Goal: Information Seeking & Learning: Compare options

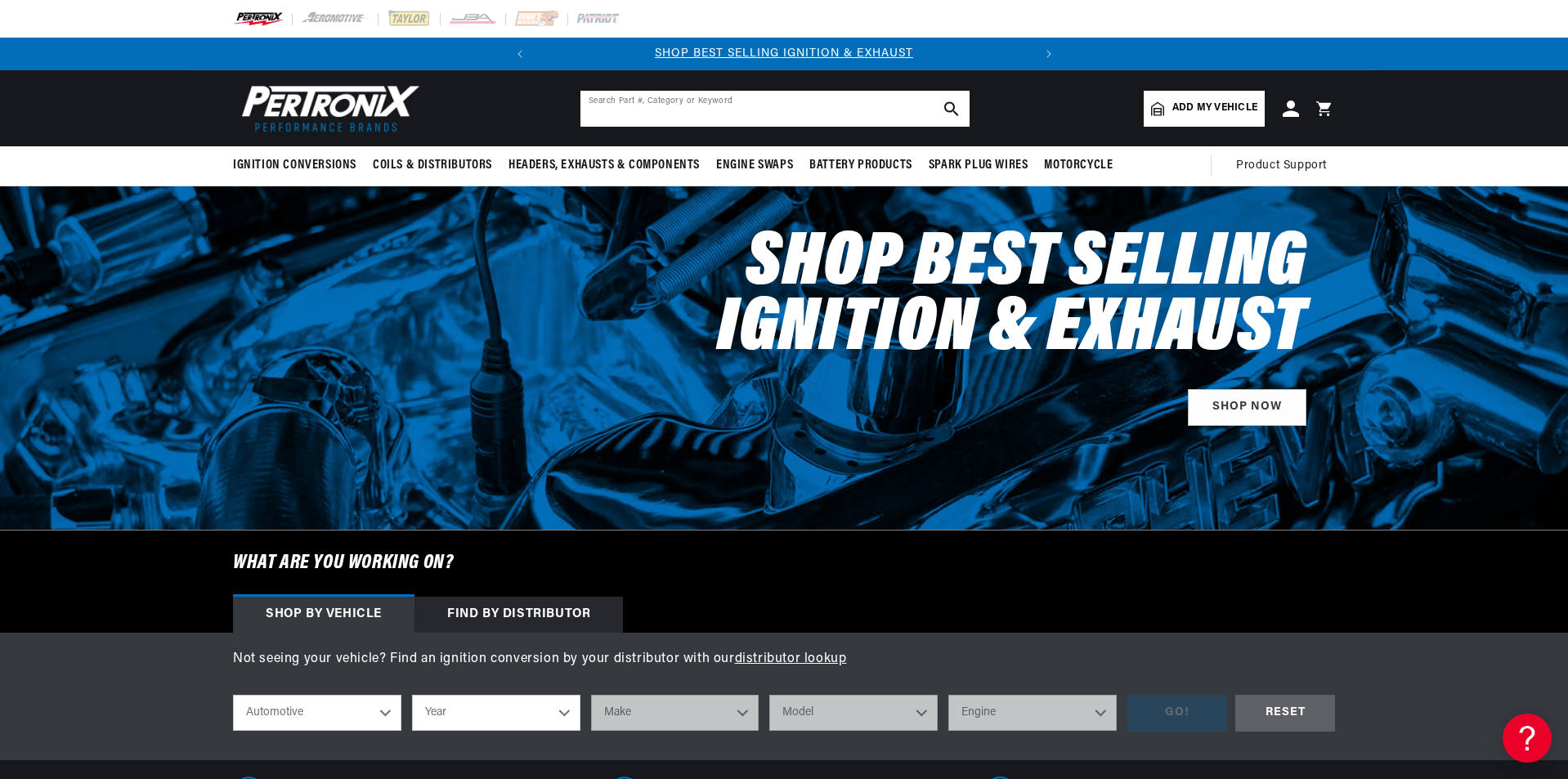
click at [702, 120] on input "text" at bounding box center [774, 108] width 389 height 36
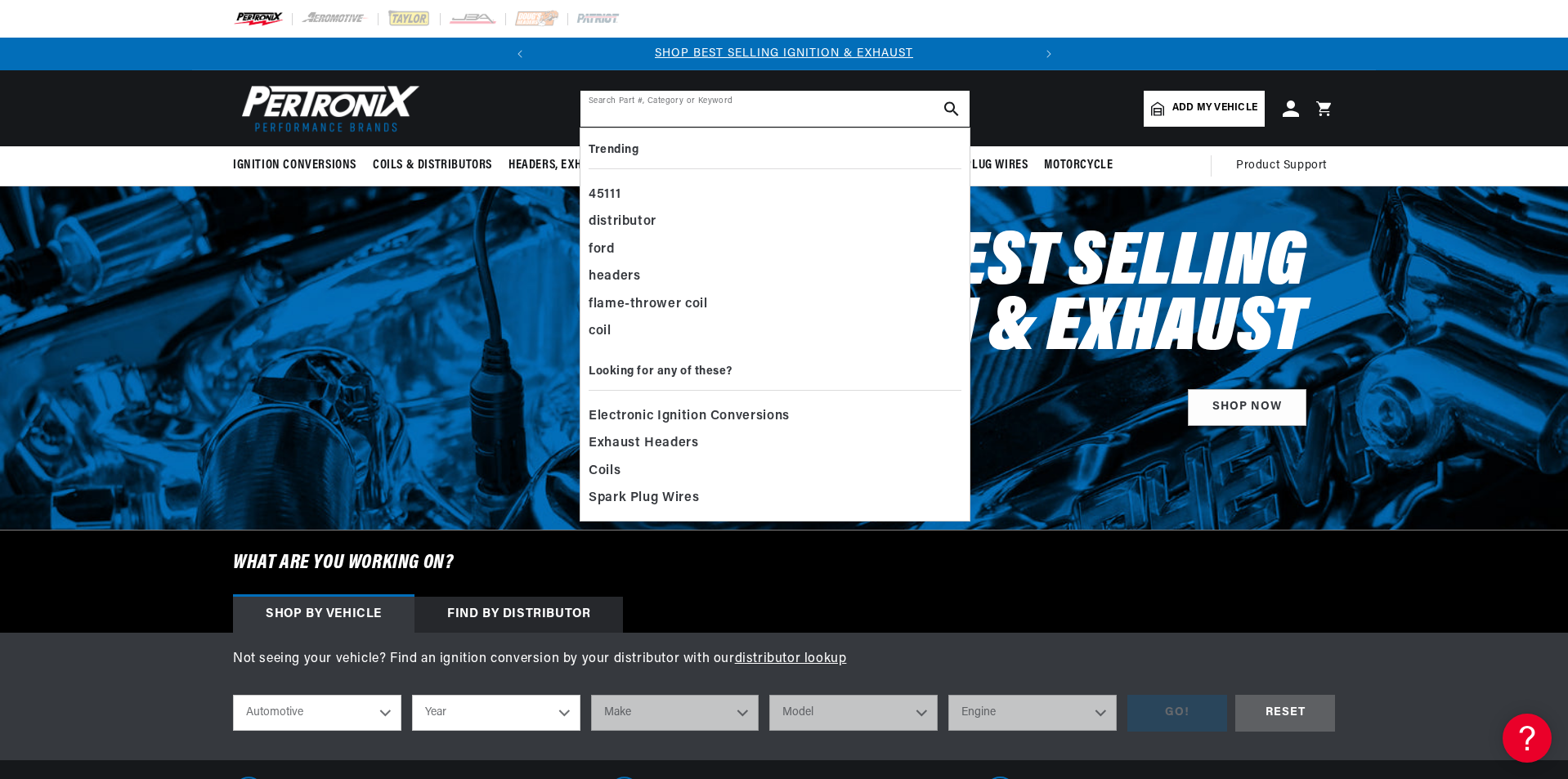
paste input "PerTronix Bundle016 Kit"
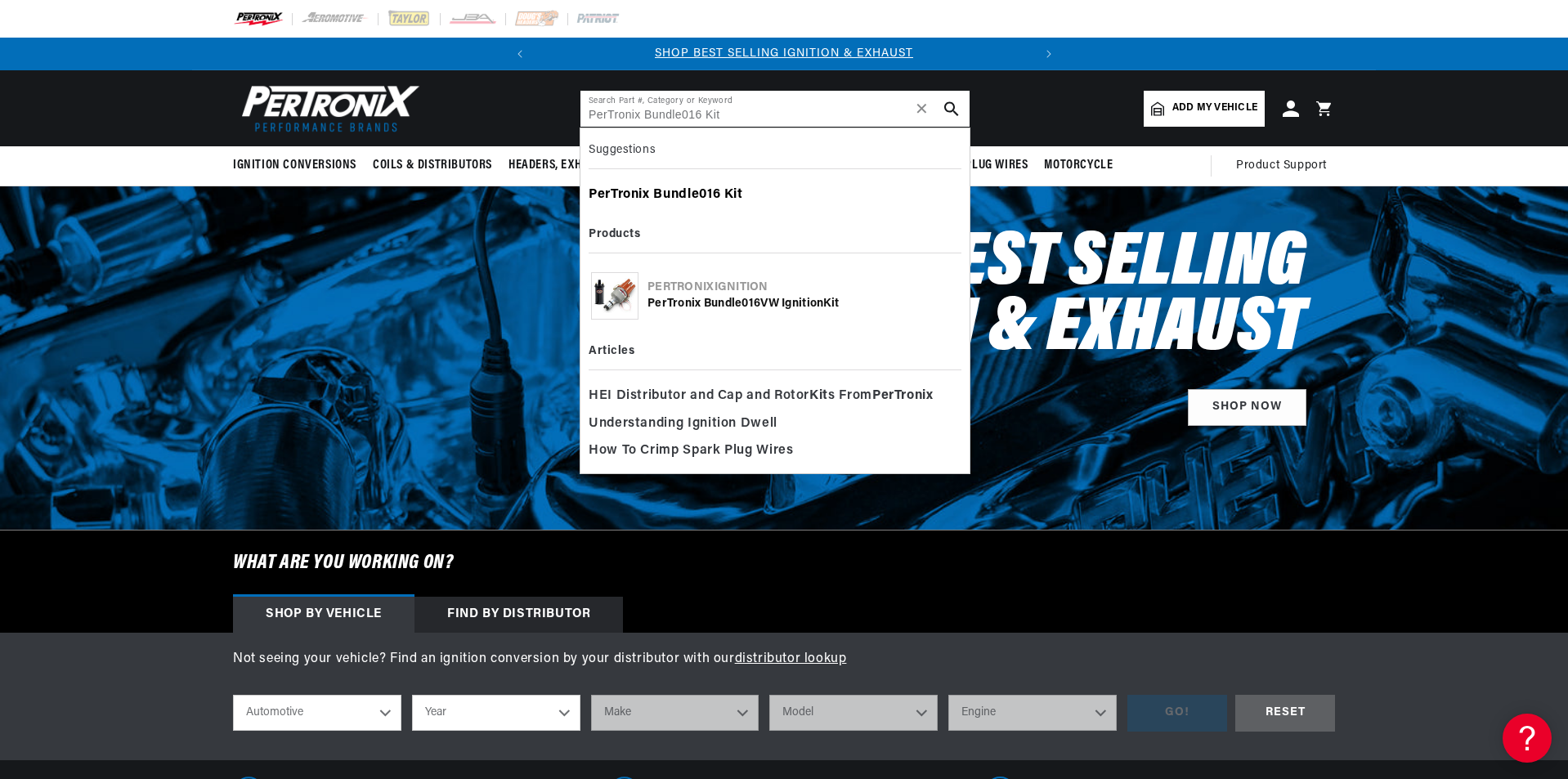
type input "PerTronix Bundle016 Kit"
click at [691, 198] on b "Bundle016" at bounding box center [687, 195] width 67 height 13
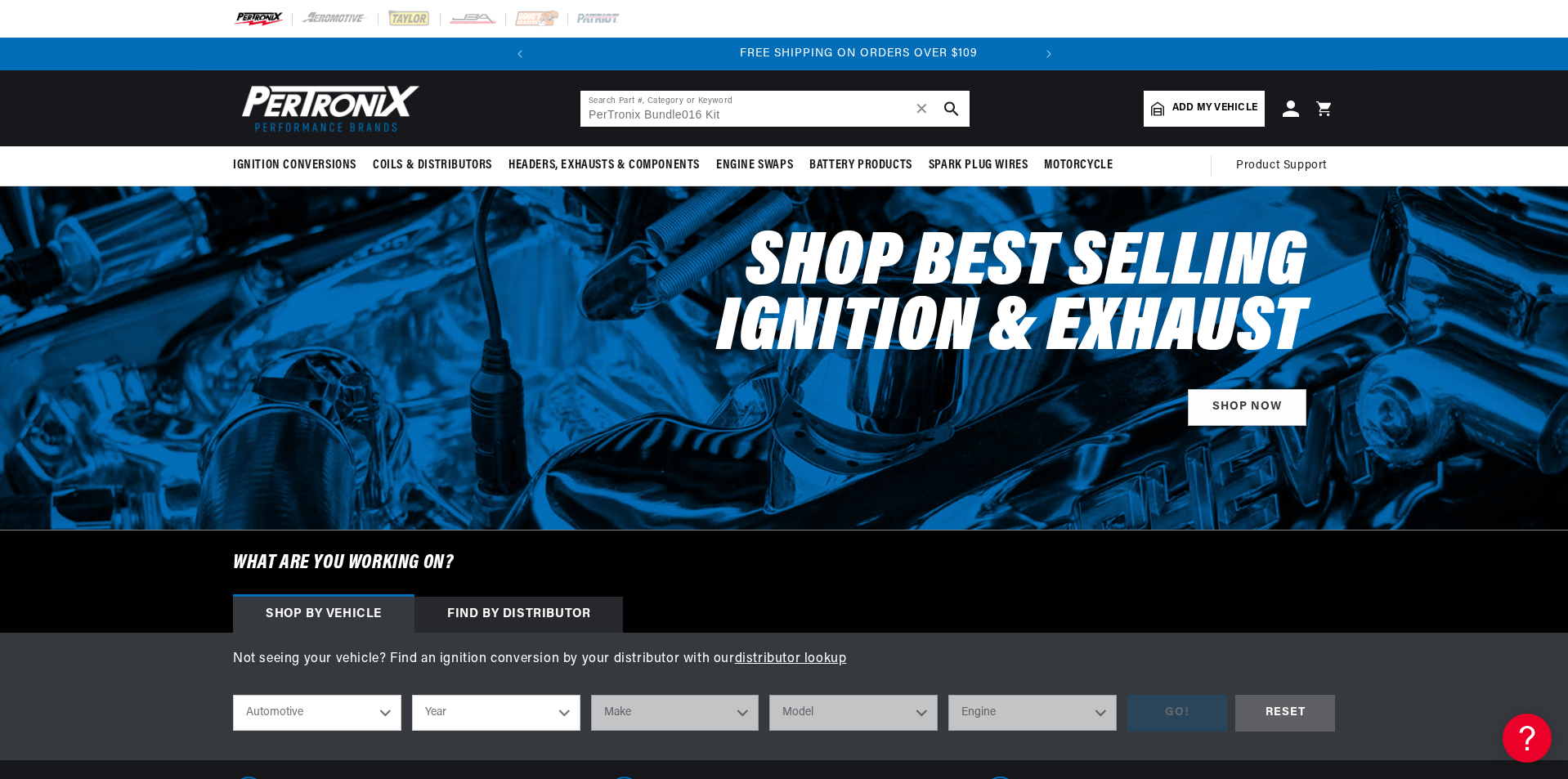
scroll to position [0, 480]
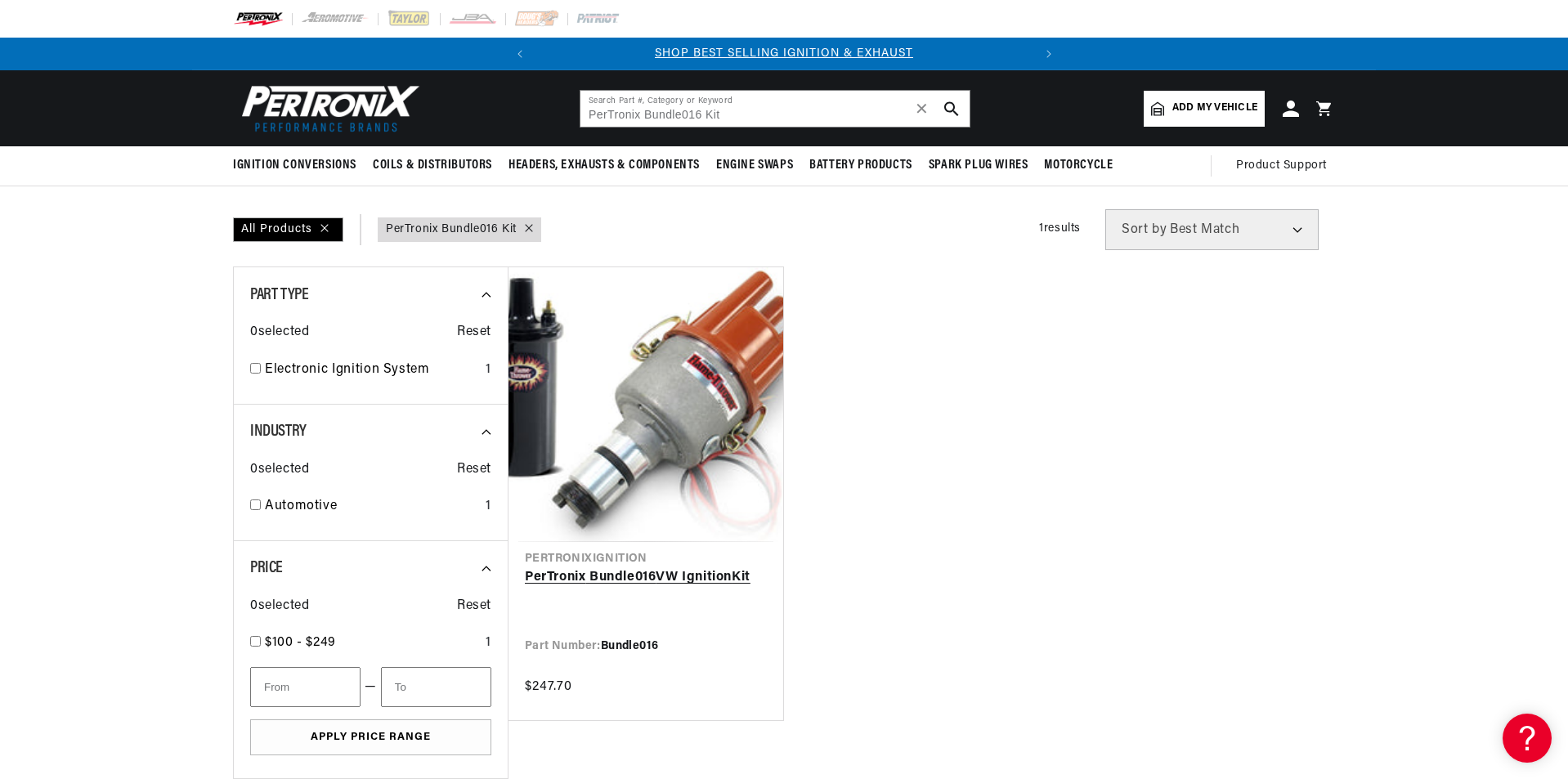
click at [719, 578] on link "PerTronix Bundle016 VW Ignition Kit" at bounding box center [646, 578] width 242 height 21
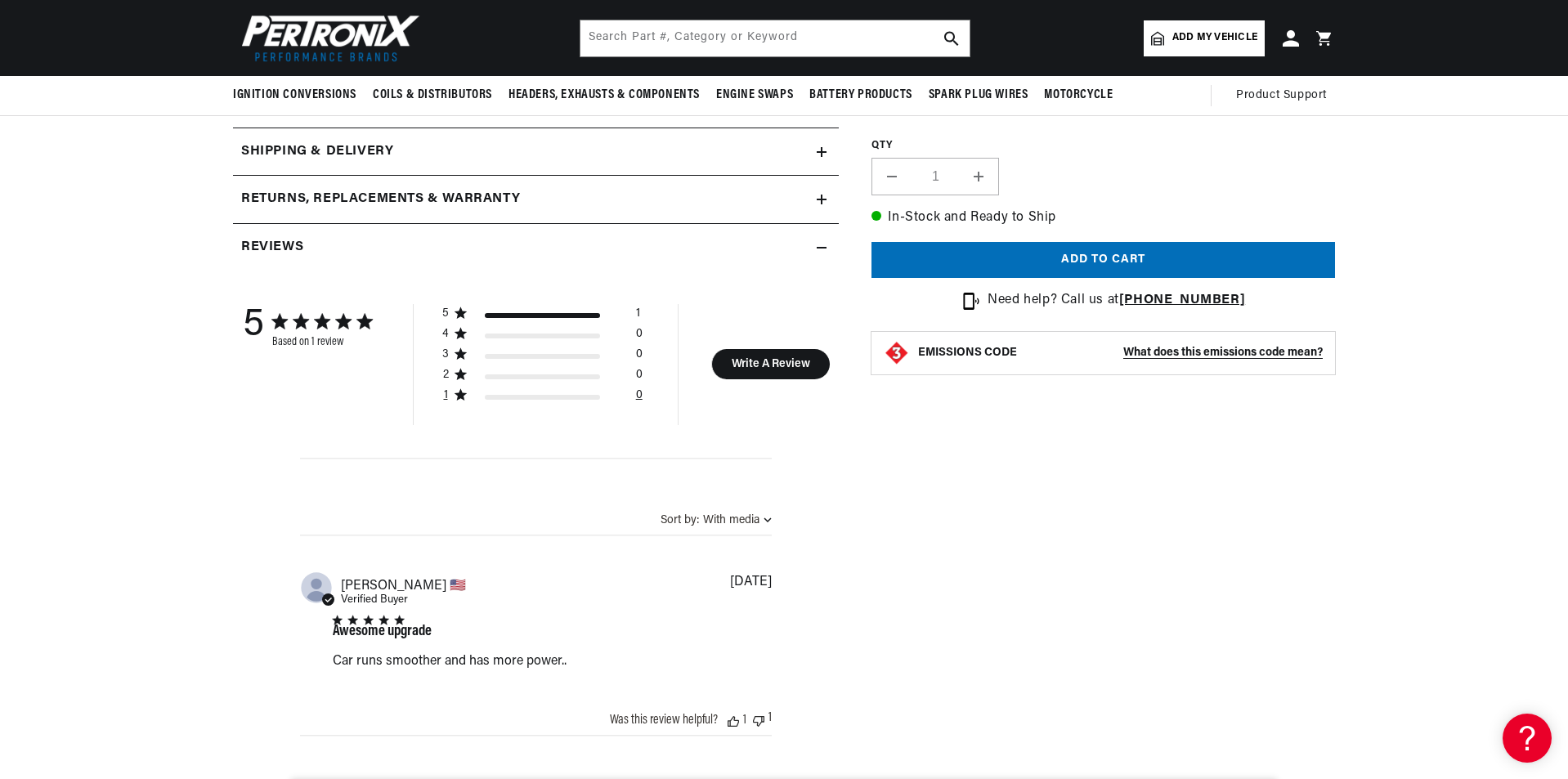
scroll to position [572, 0]
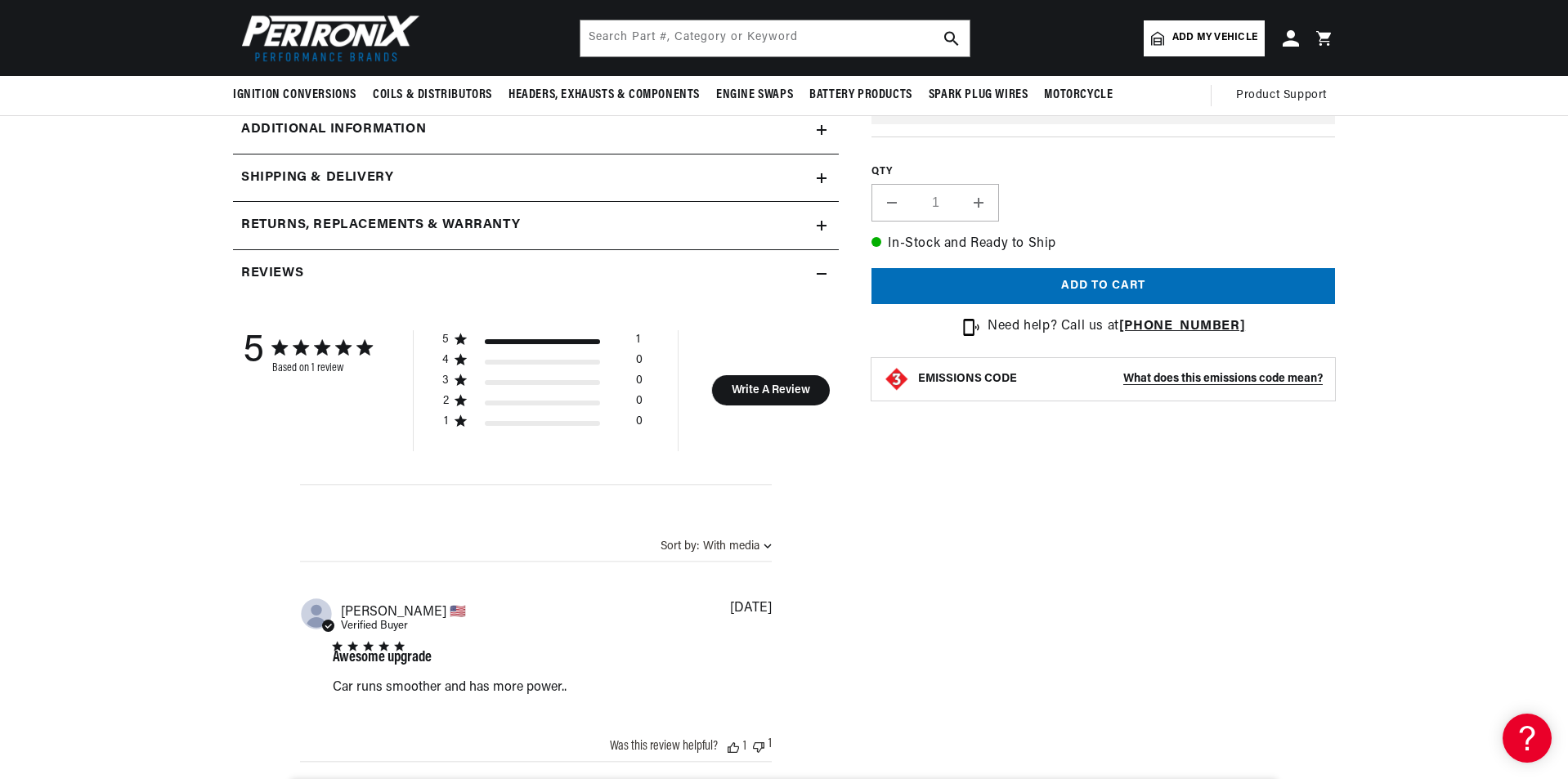
click at [621, 136] on div "Additional information" at bounding box center [524, 129] width 584 height 21
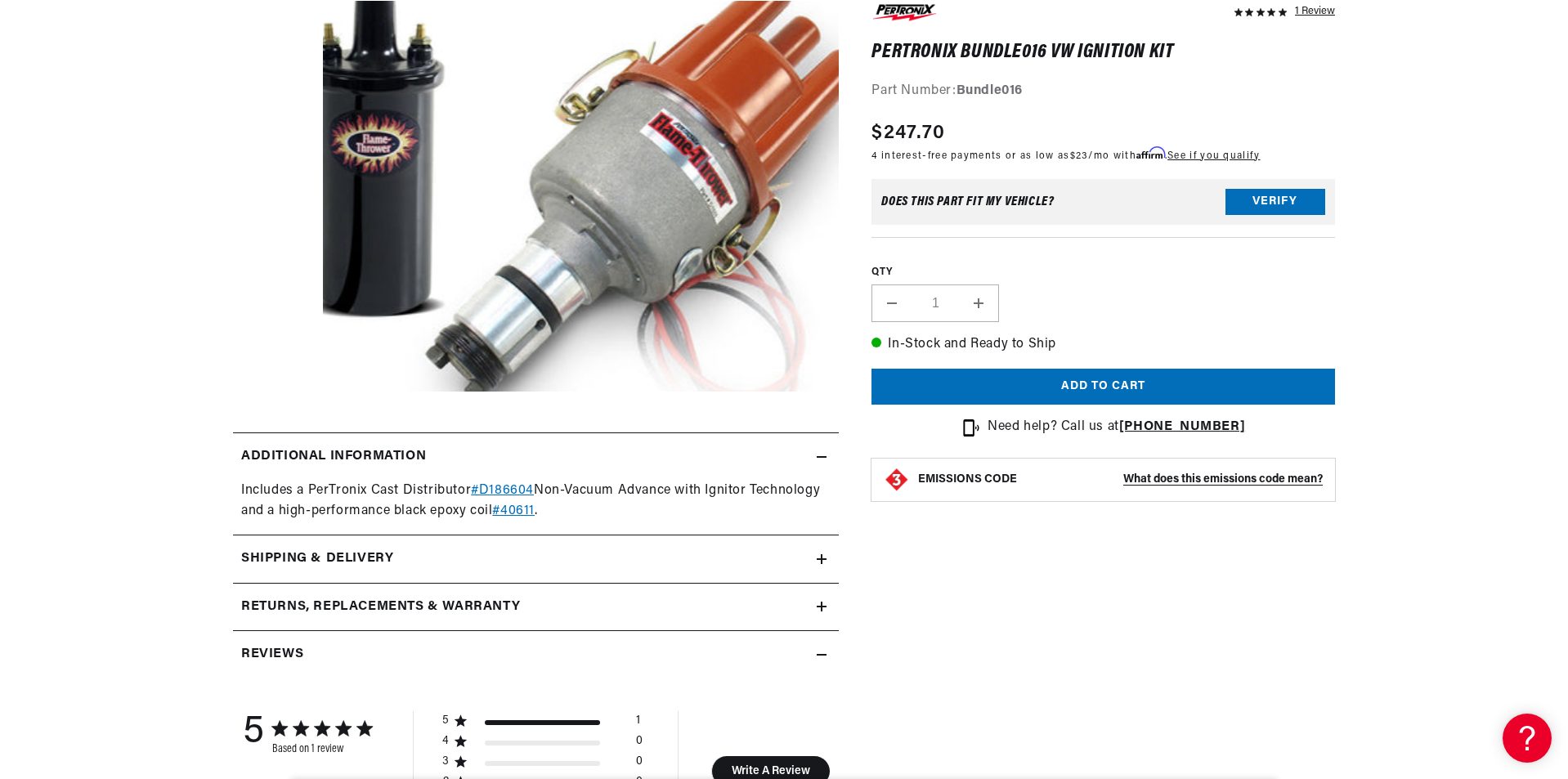
scroll to position [409, 0]
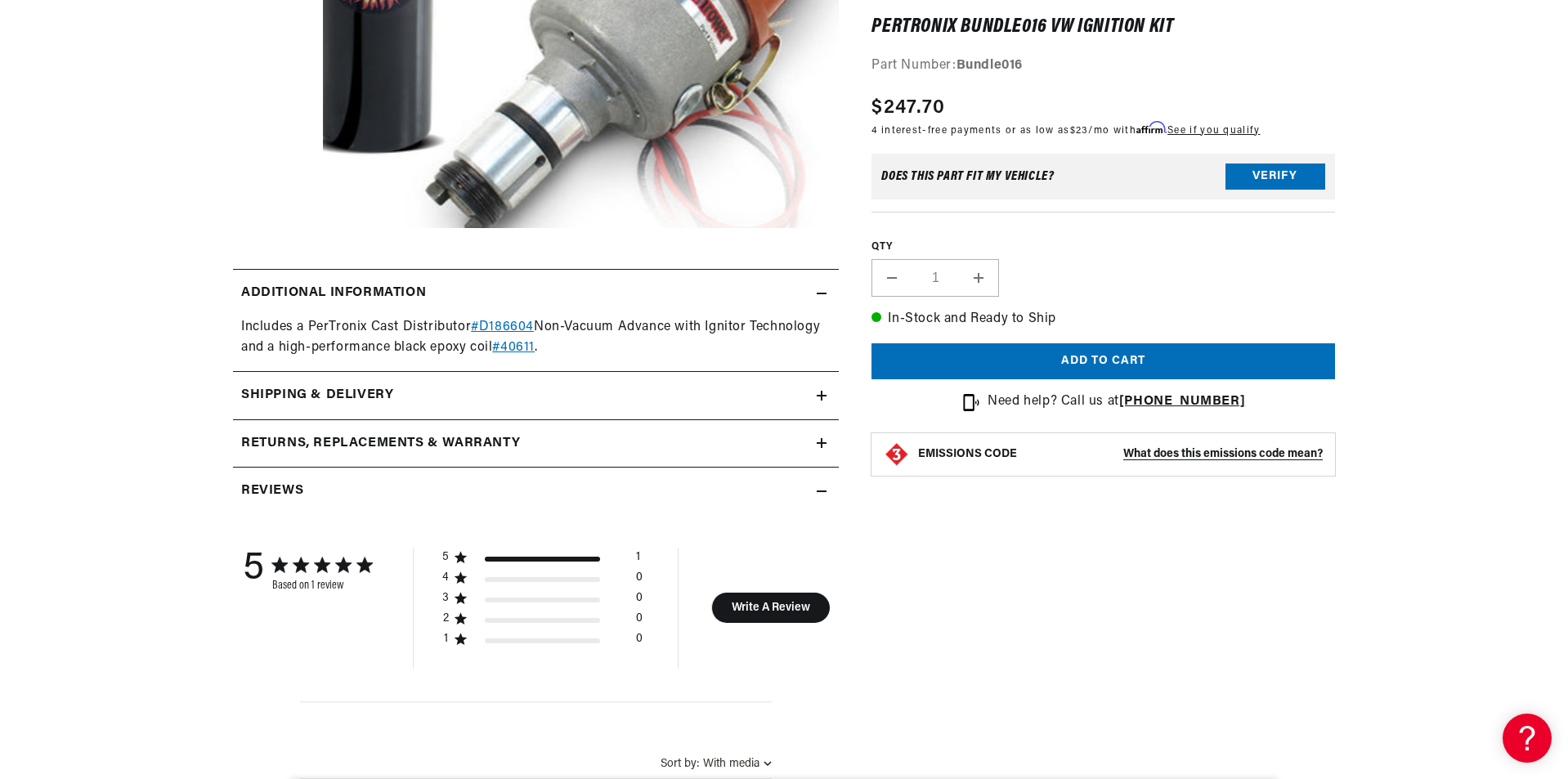
click at [822, 438] on icon at bounding box center [822, 443] width 10 height 10
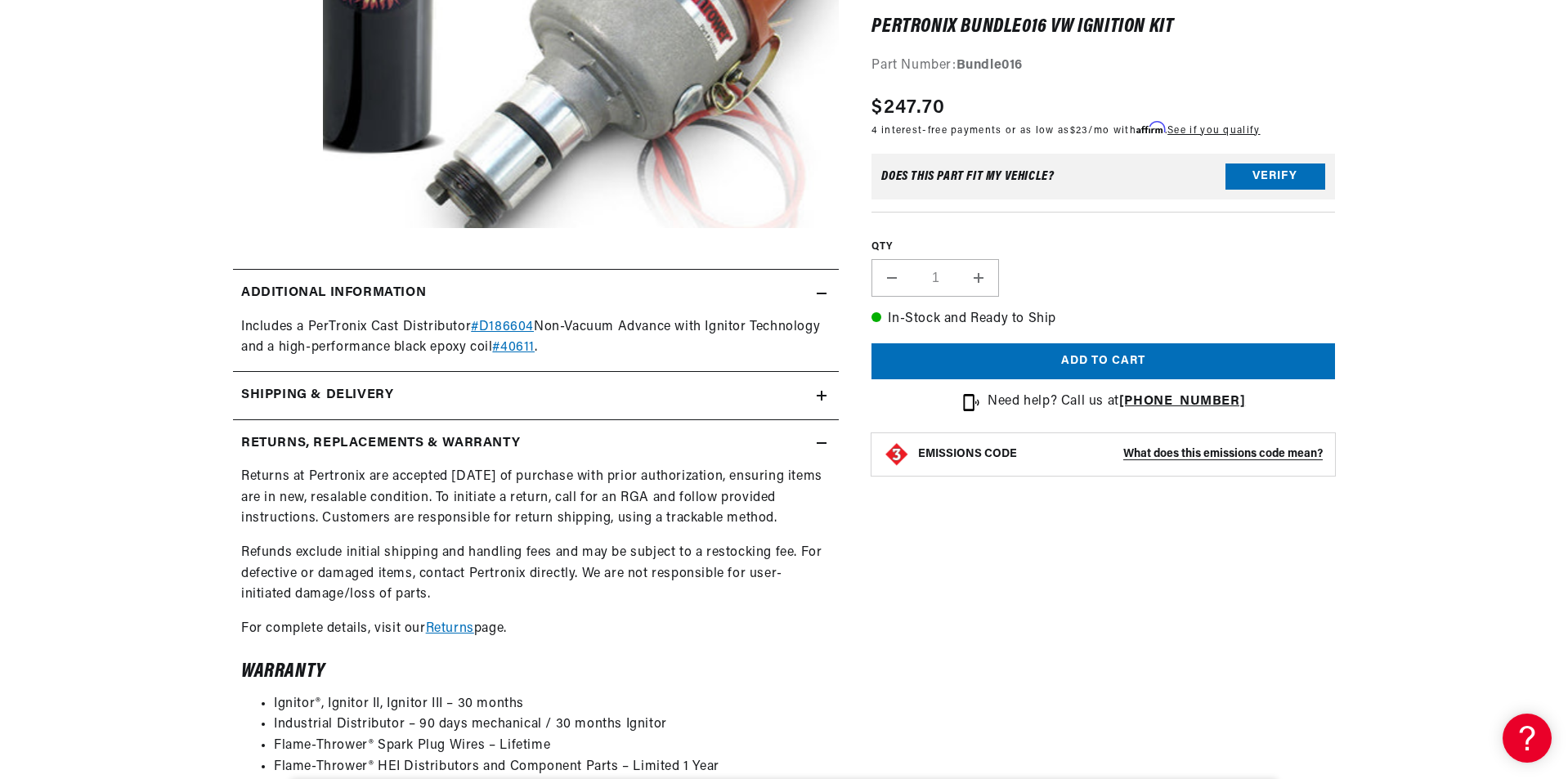
click at [816, 400] on div "Shipping & Delivery" at bounding box center [524, 395] width 584 height 21
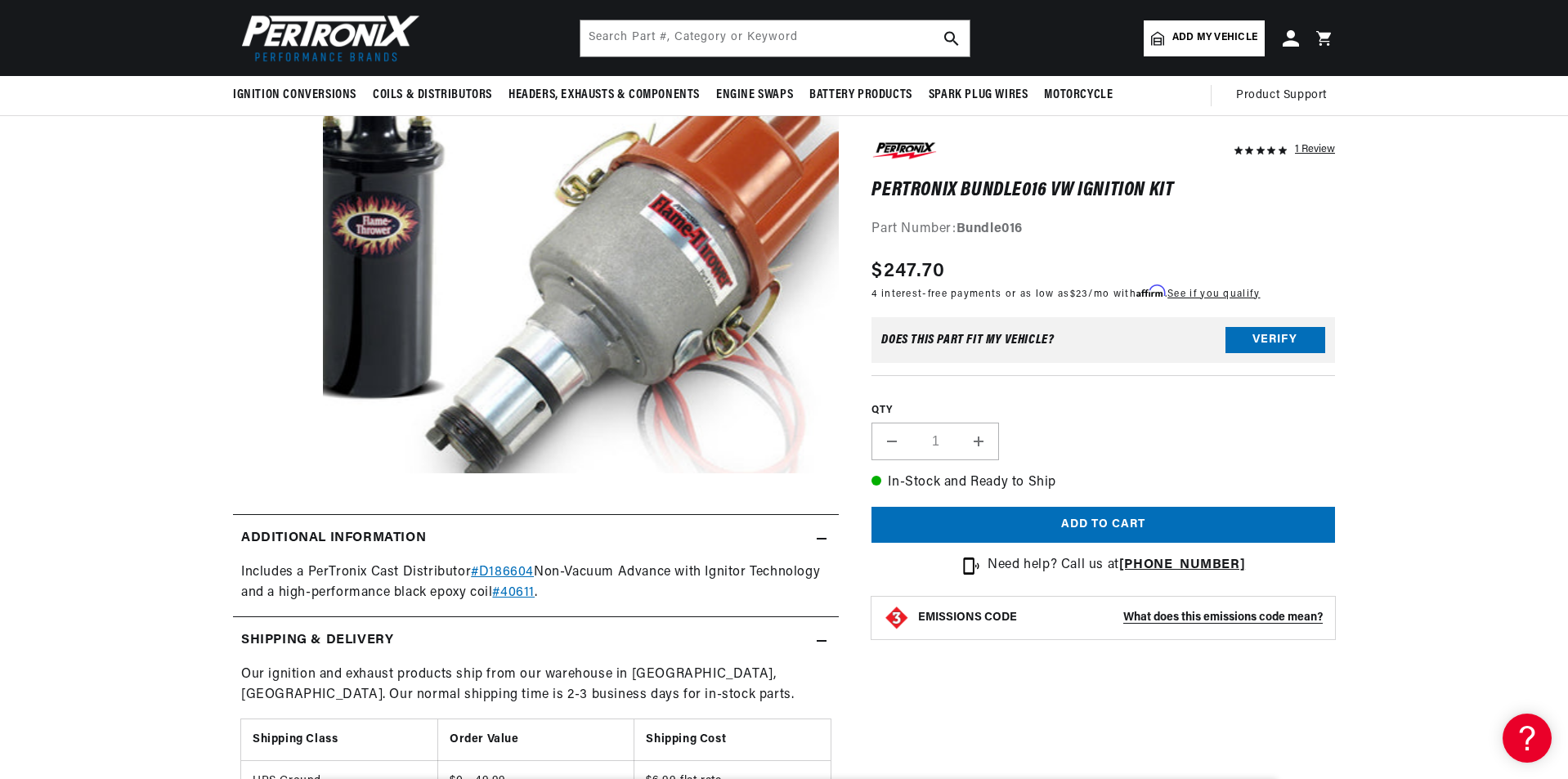
scroll to position [0, 496]
click at [1273, 334] on button "Verify" at bounding box center [1275, 340] width 100 height 26
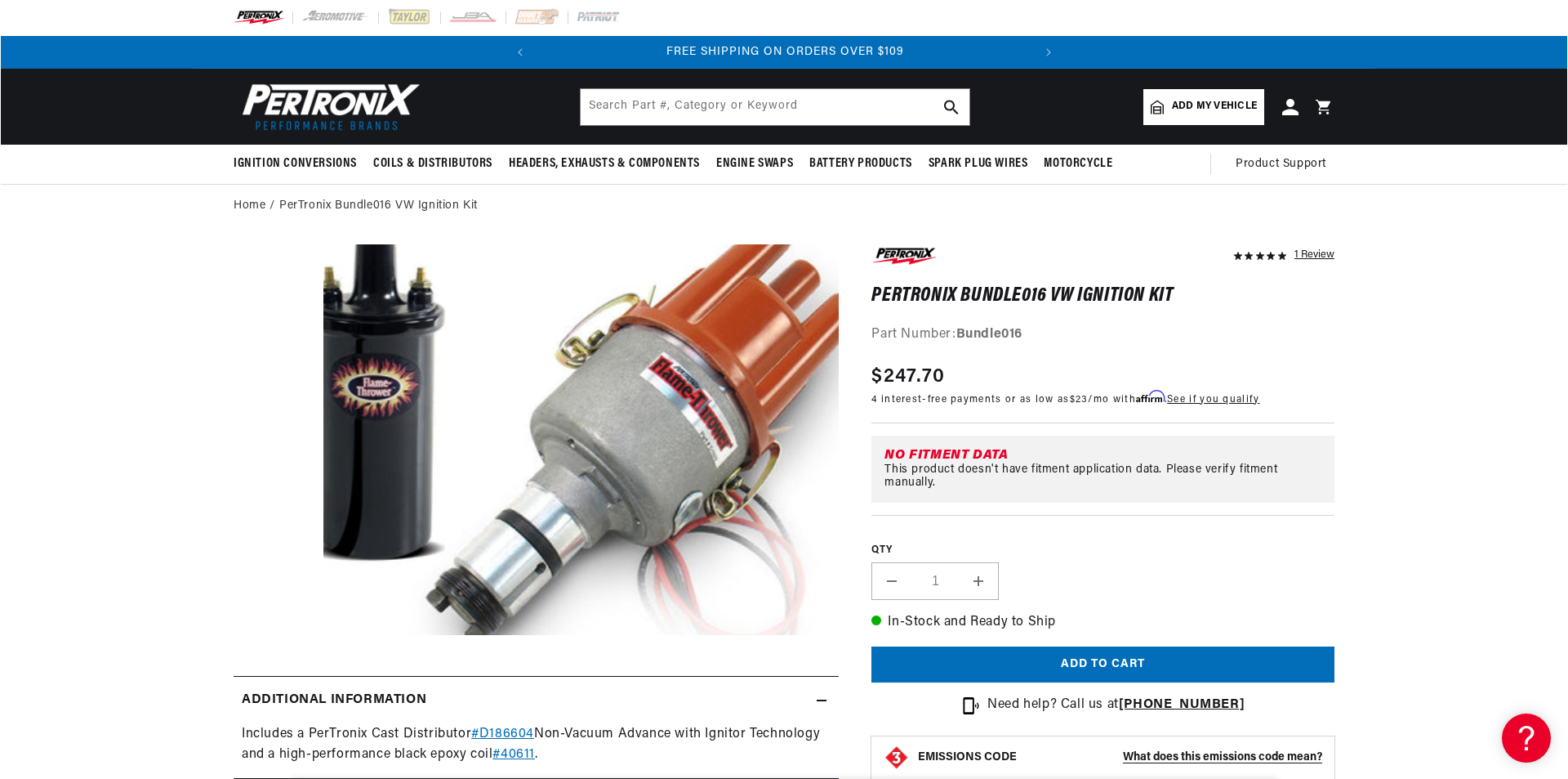
scroll to position [0, 0]
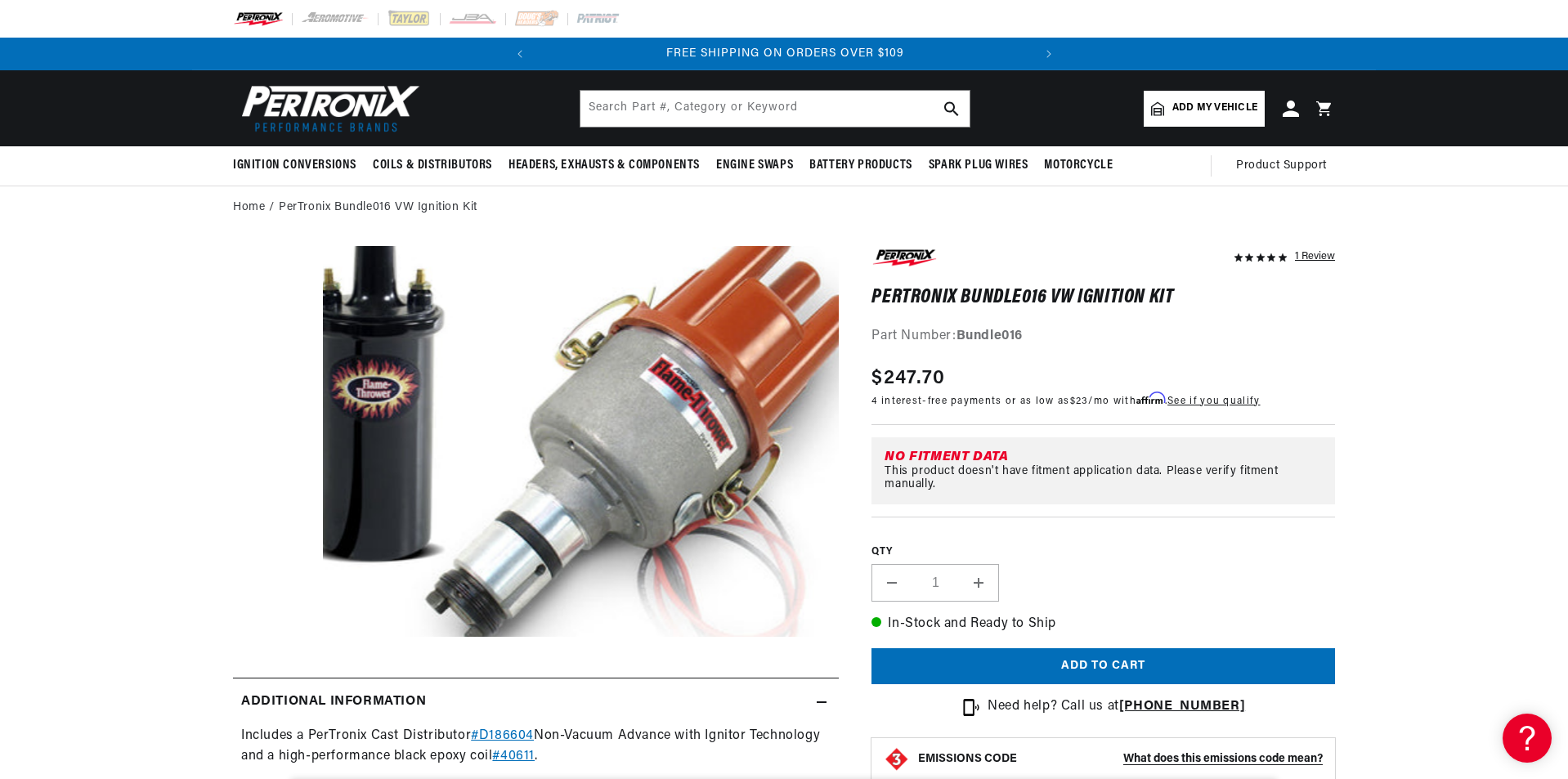
click at [271, 676] on button "Open media 1 in modal" at bounding box center [271, 676] width 0 height 0
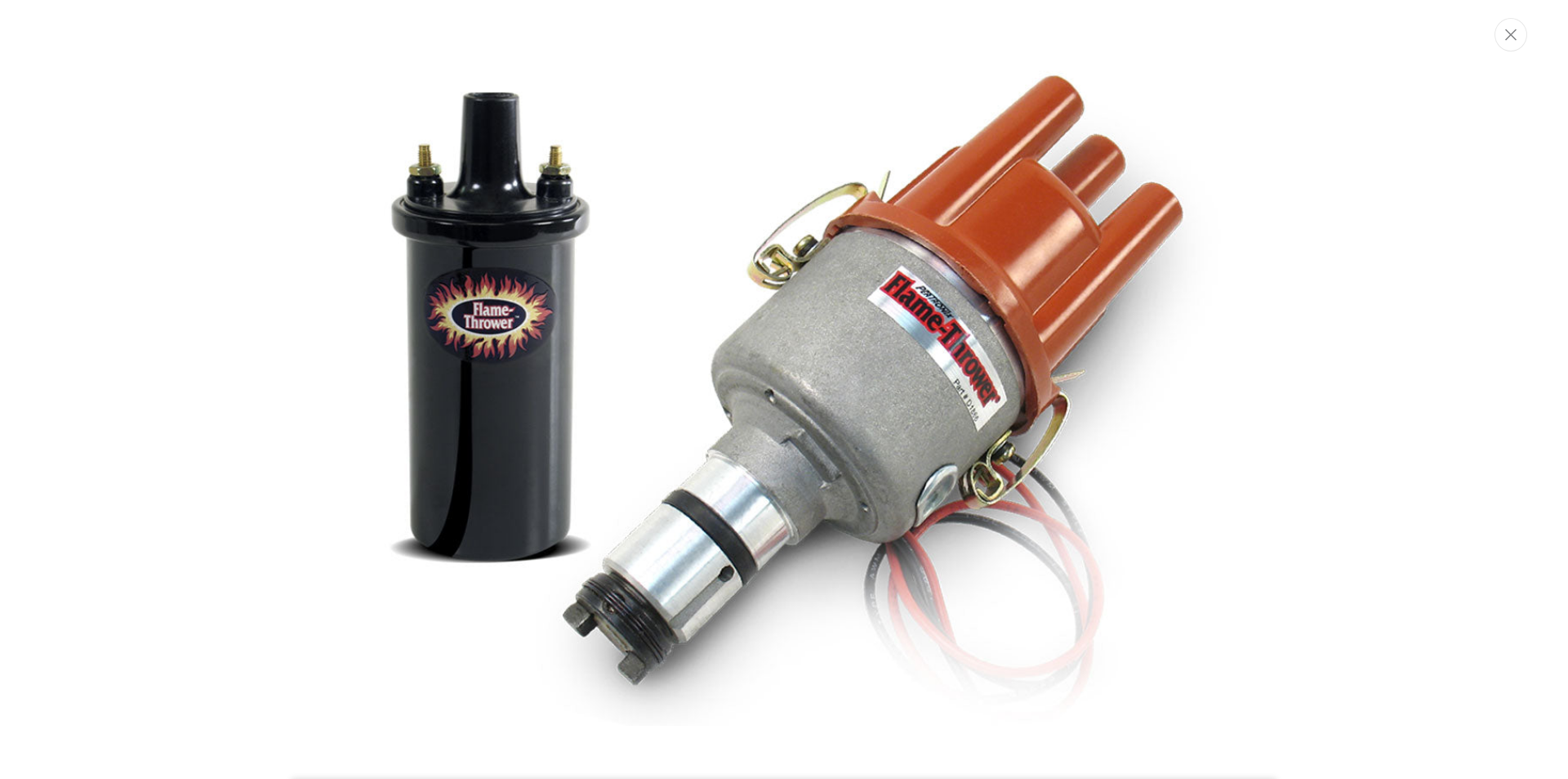
click at [1251, 412] on div "Media gallery" at bounding box center [784, 390] width 1568 height 697
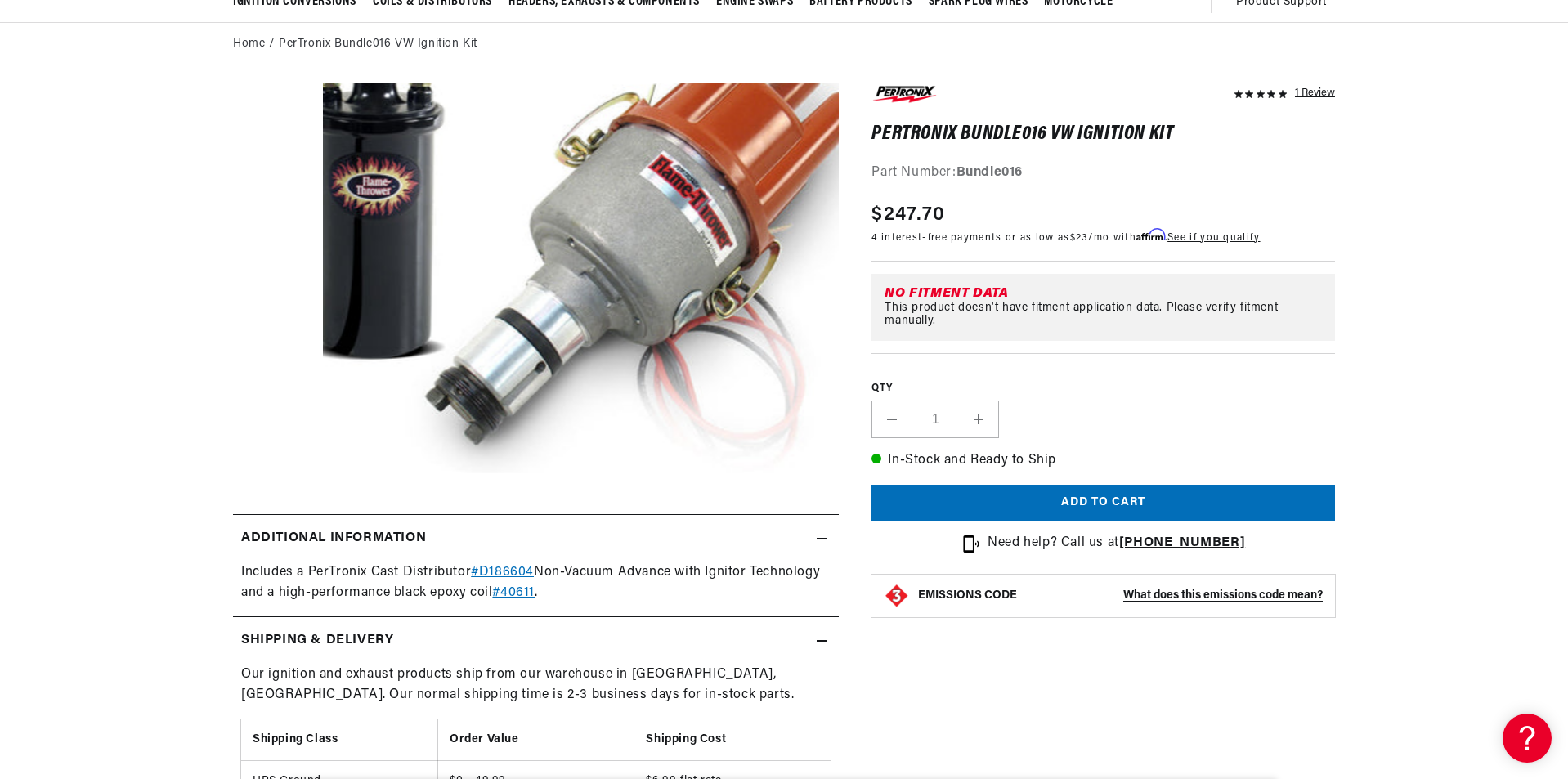
scroll to position [0, 496]
drag, startPoint x: 309, startPoint y: 572, endPoint x: 533, endPoint y: 565, distance: 224.1
click at [533, 565] on div "Includes a PerTronix Cast Distributor #D186604 Non-Vacuum Advance with Ignitor …" at bounding box center [535, 583] width 606 height 42
copy div "PerTronix Cast Distributor #D186604"
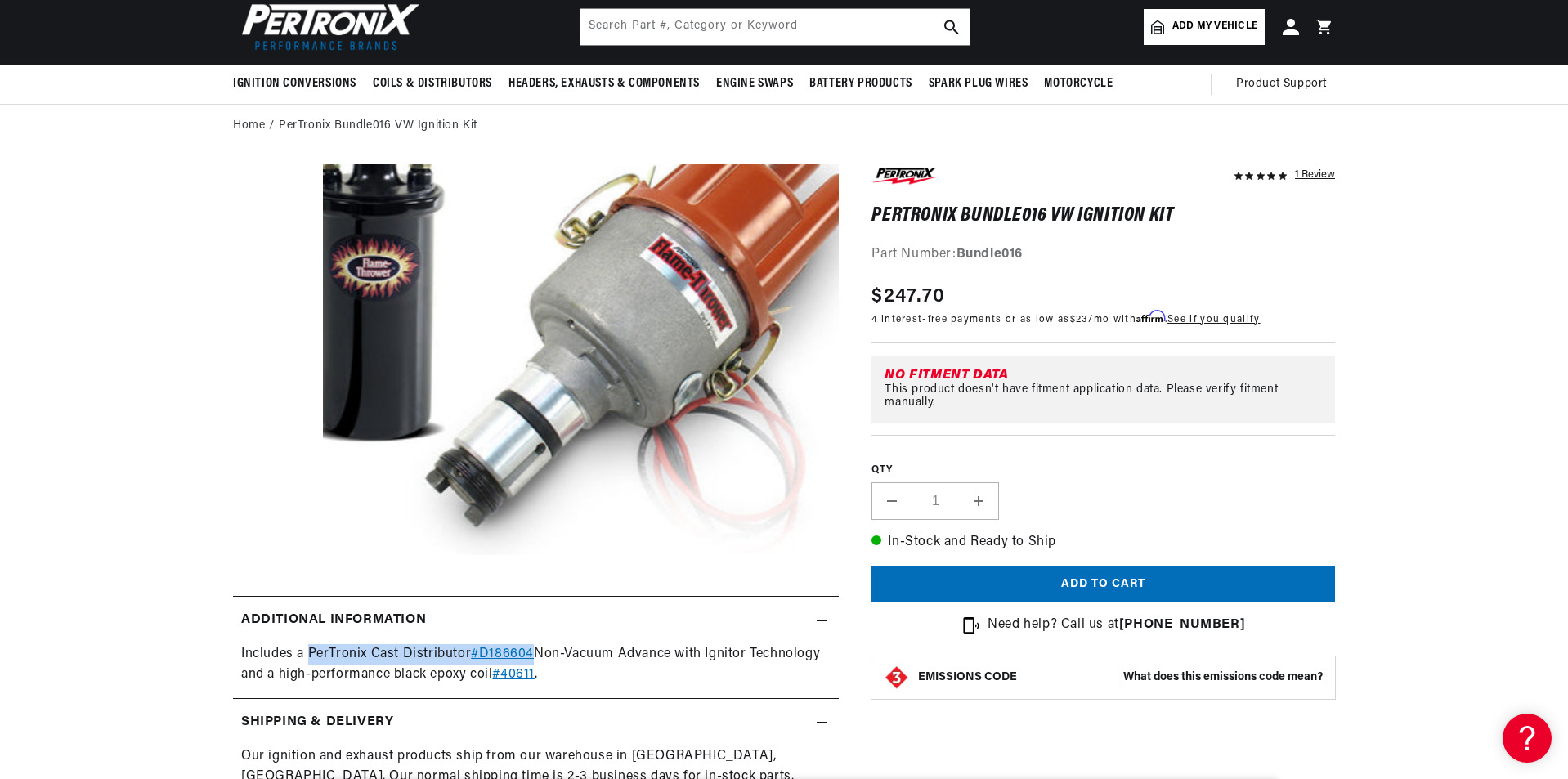
click at [271, 555] on button "Open media 1 in modal" at bounding box center [271, 555] width 0 height 0
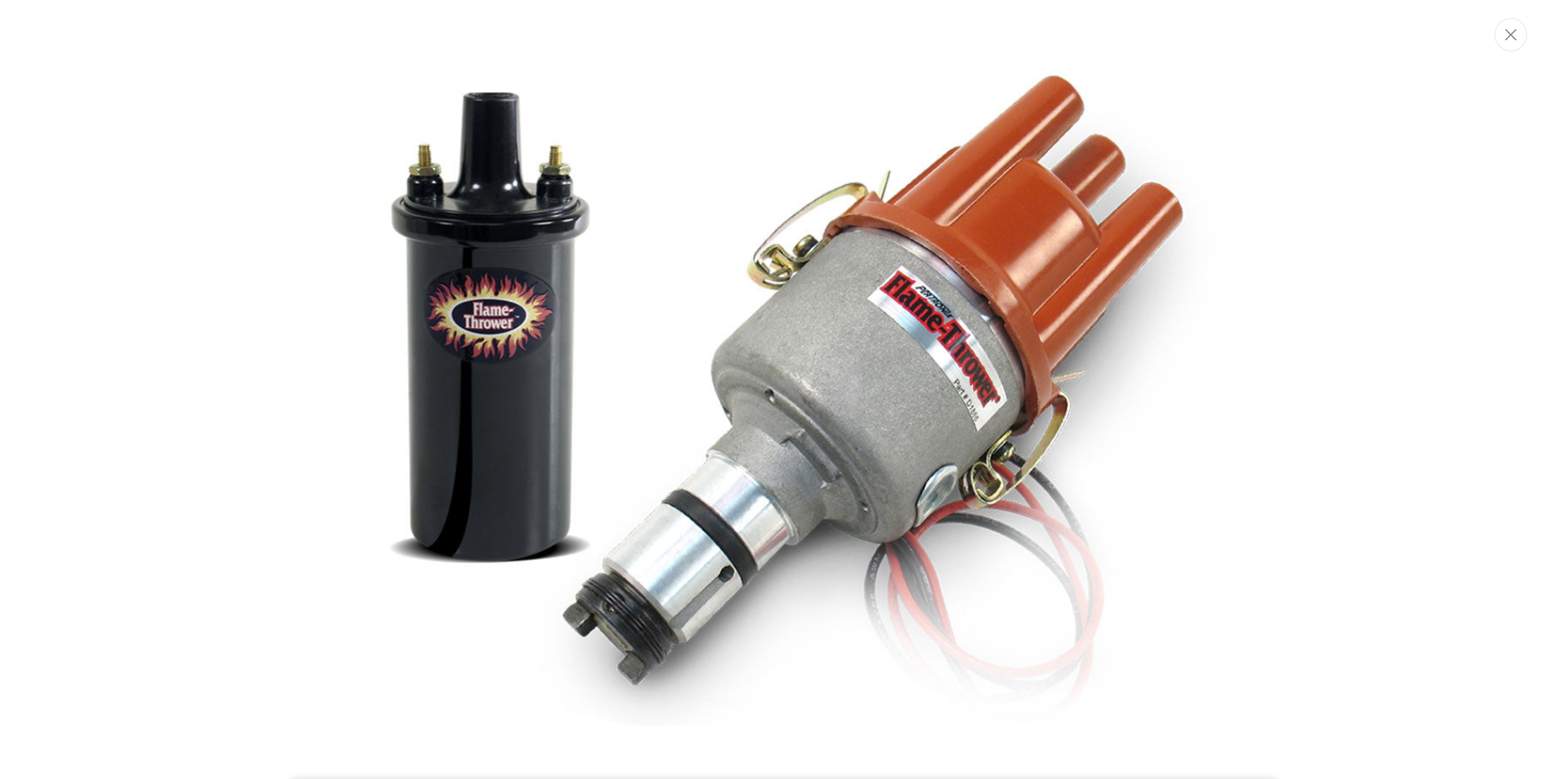
click at [984, 446] on img "Media gallery" at bounding box center [784, 391] width 882 height 668
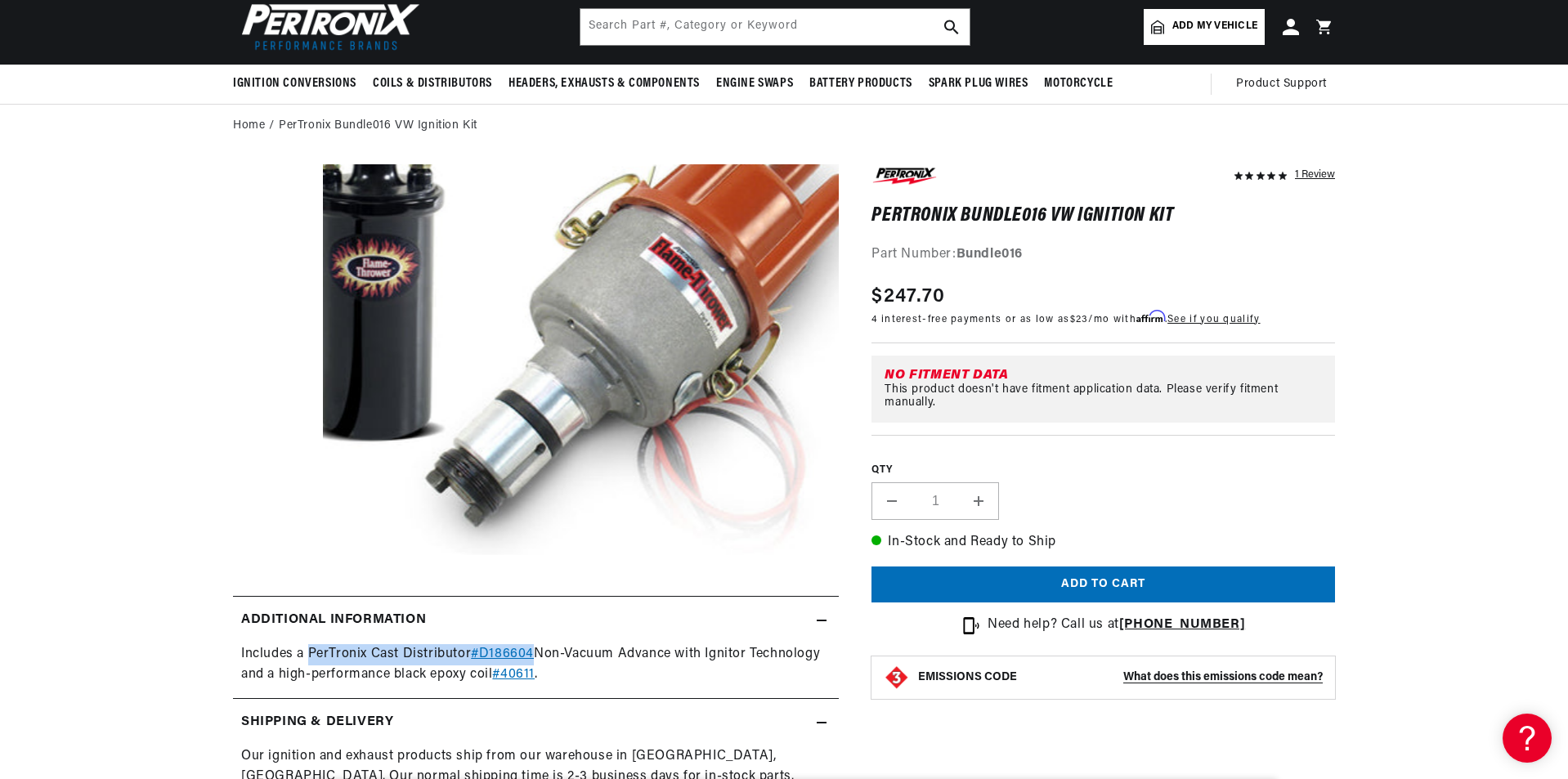
scroll to position [0, 0]
click at [271, 555] on button "Open media 1 in modal" at bounding box center [271, 555] width 0 height 0
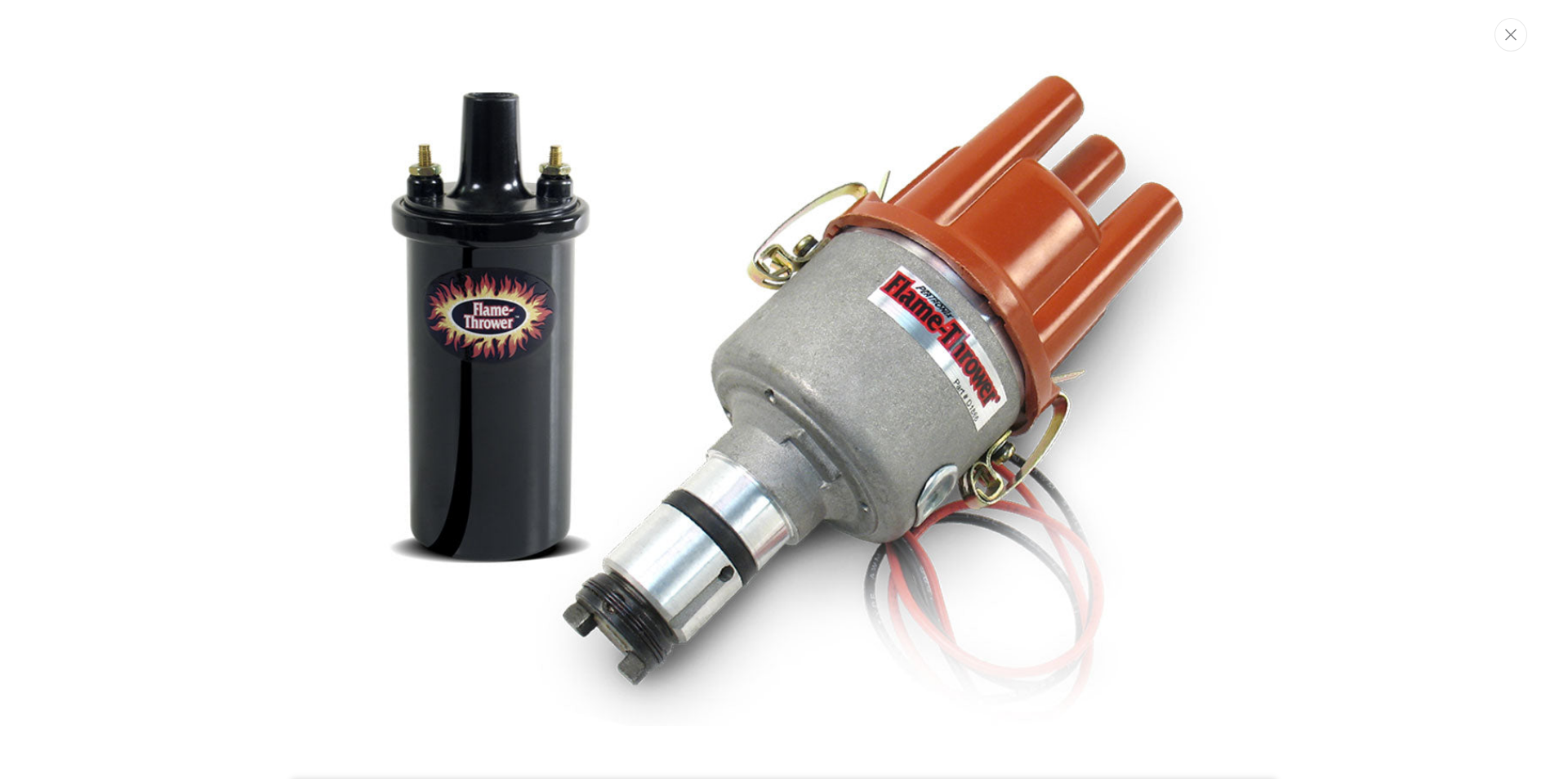
click at [1384, 374] on div "Media gallery" at bounding box center [784, 390] width 1568 height 697
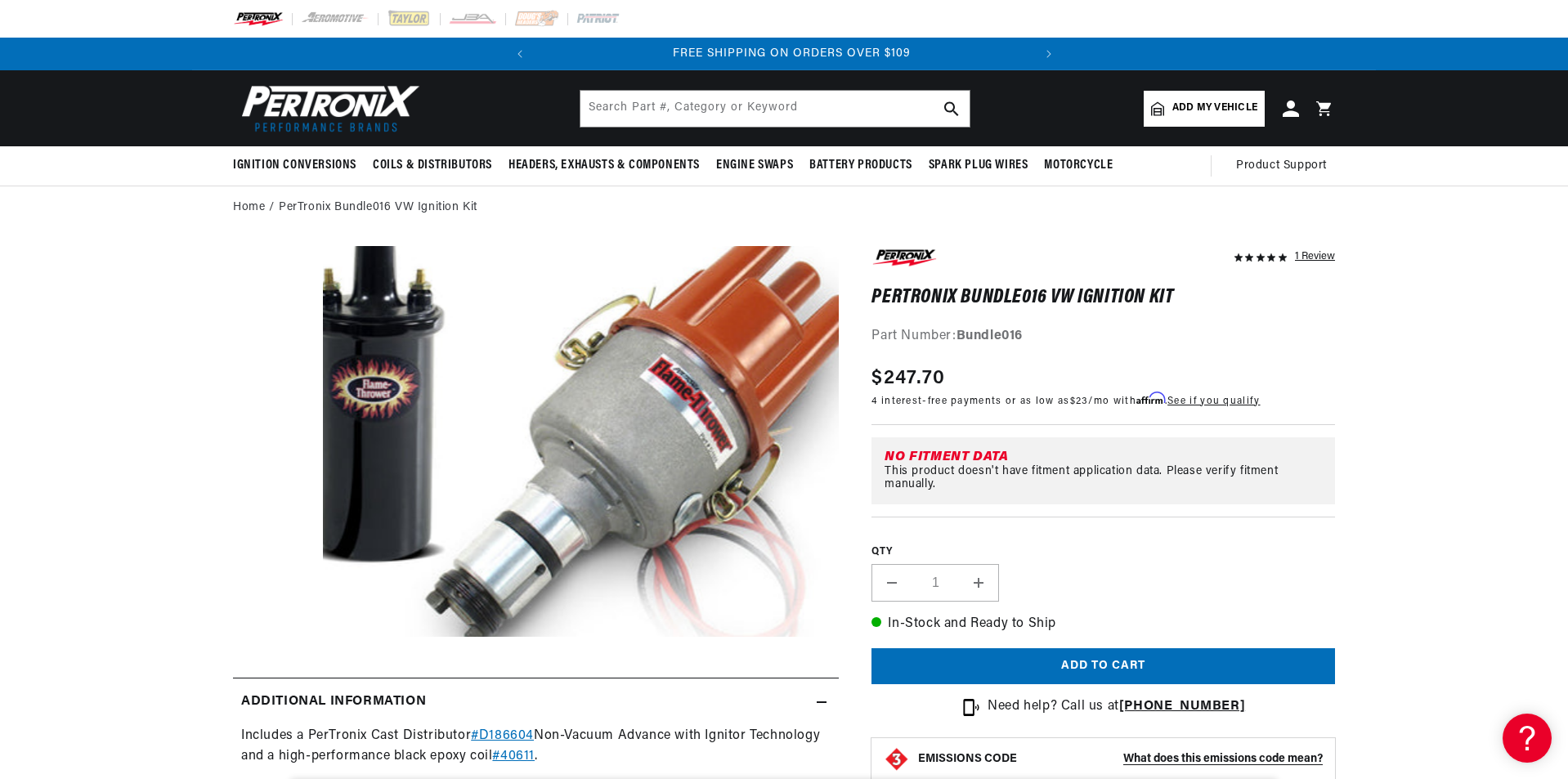
scroll to position [0, 496]
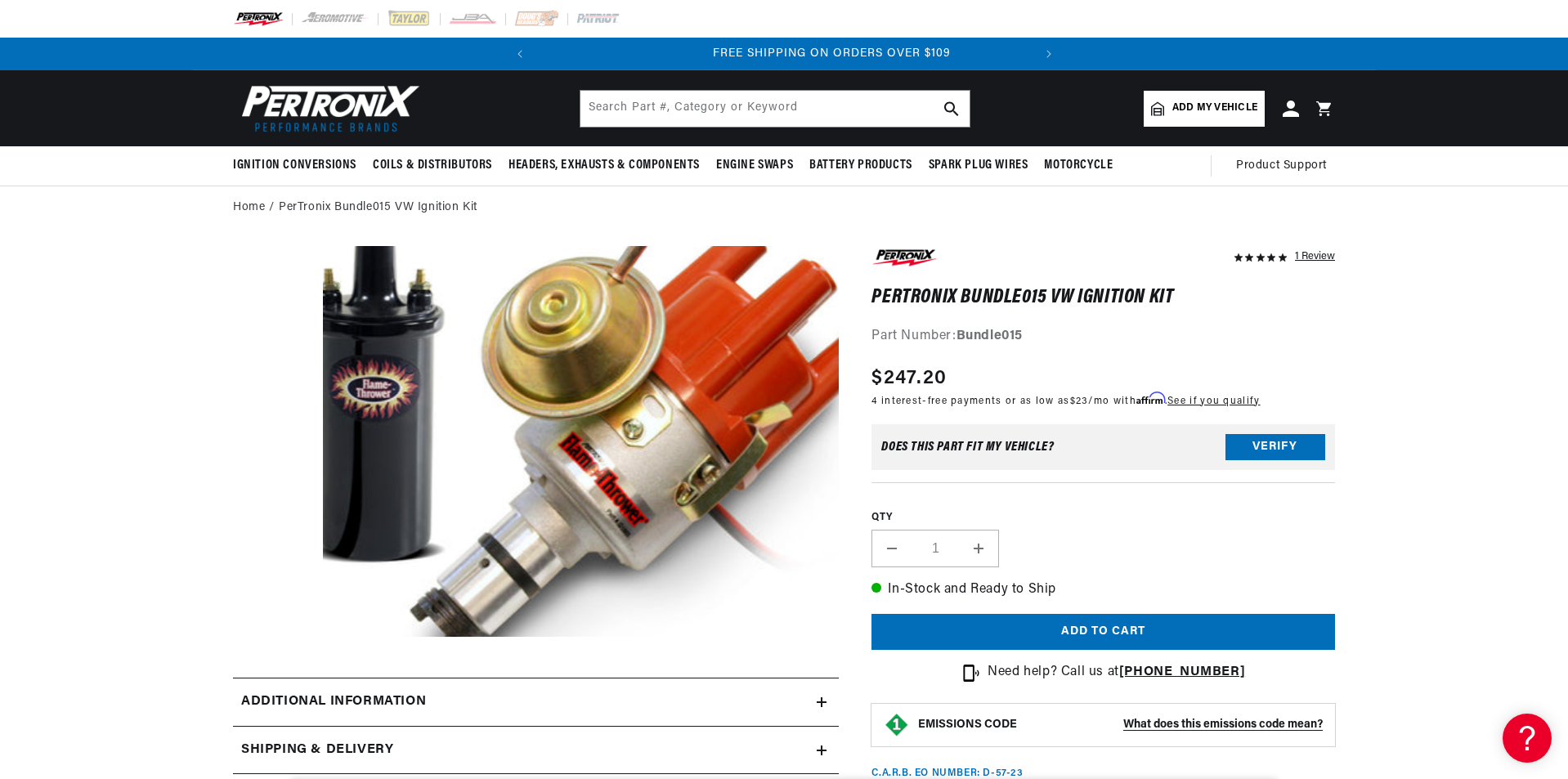
scroll to position [0, 496]
click at [271, 676] on button "Open media 1 in modal" at bounding box center [271, 676] width 0 height 0
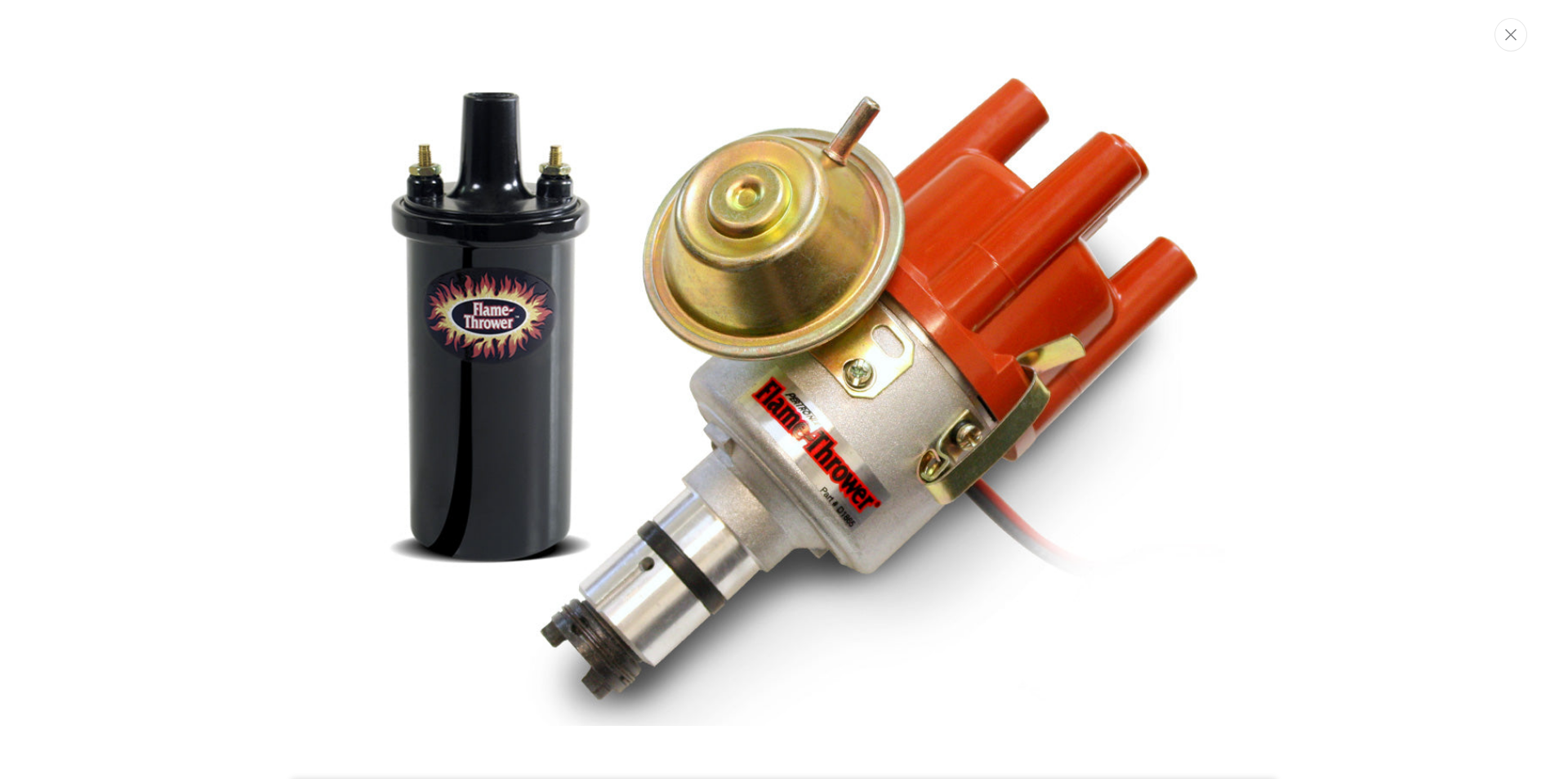
click at [842, 530] on img "Media gallery" at bounding box center [784, 391] width 882 height 668
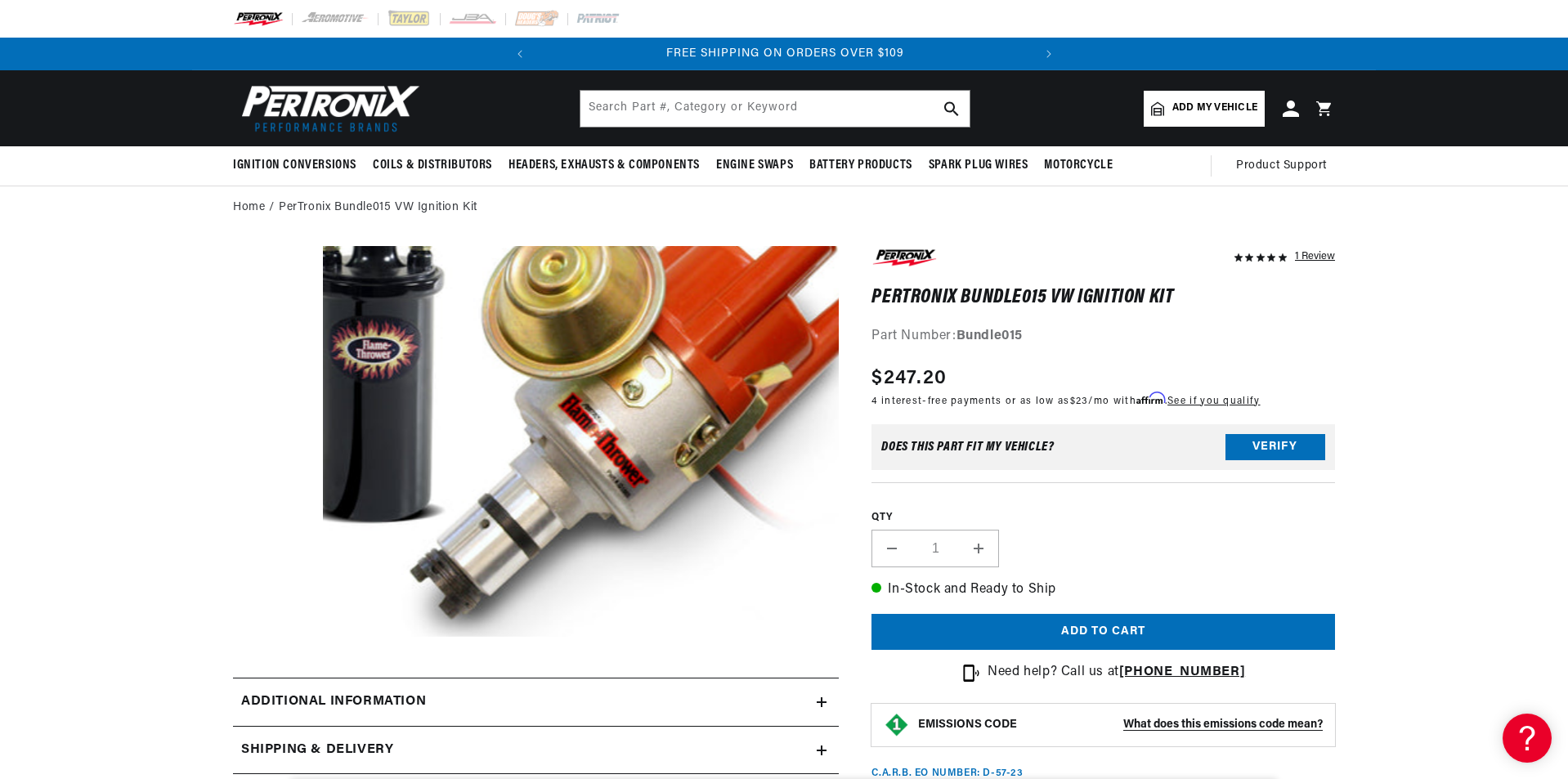
click at [271, 636] on button "Open media 1 in modal" at bounding box center [271, 636] width 0 height 0
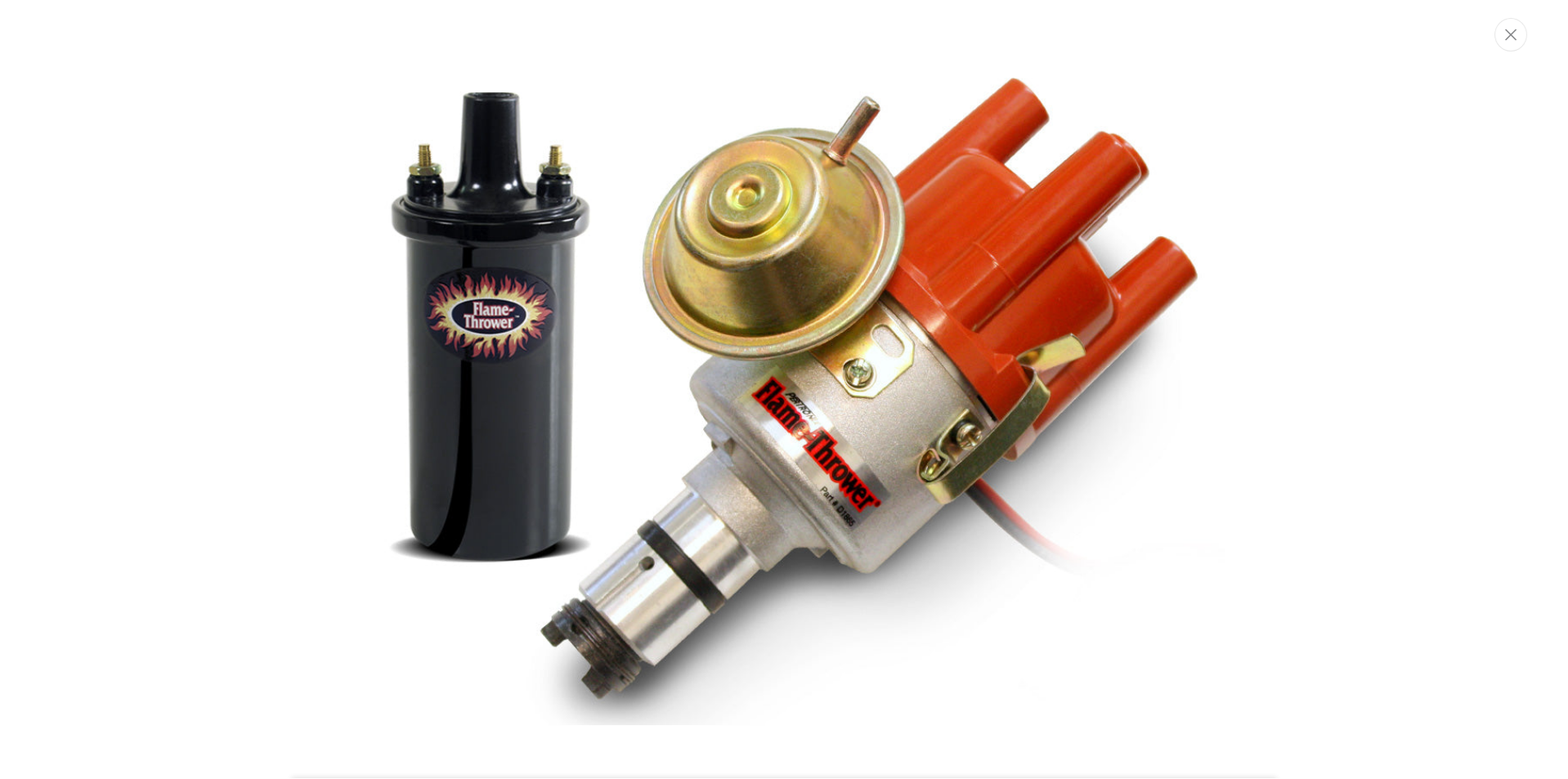
scroll to position [0, 0]
click at [702, 502] on img "Media gallery" at bounding box center [784, 391] width 883 height 668
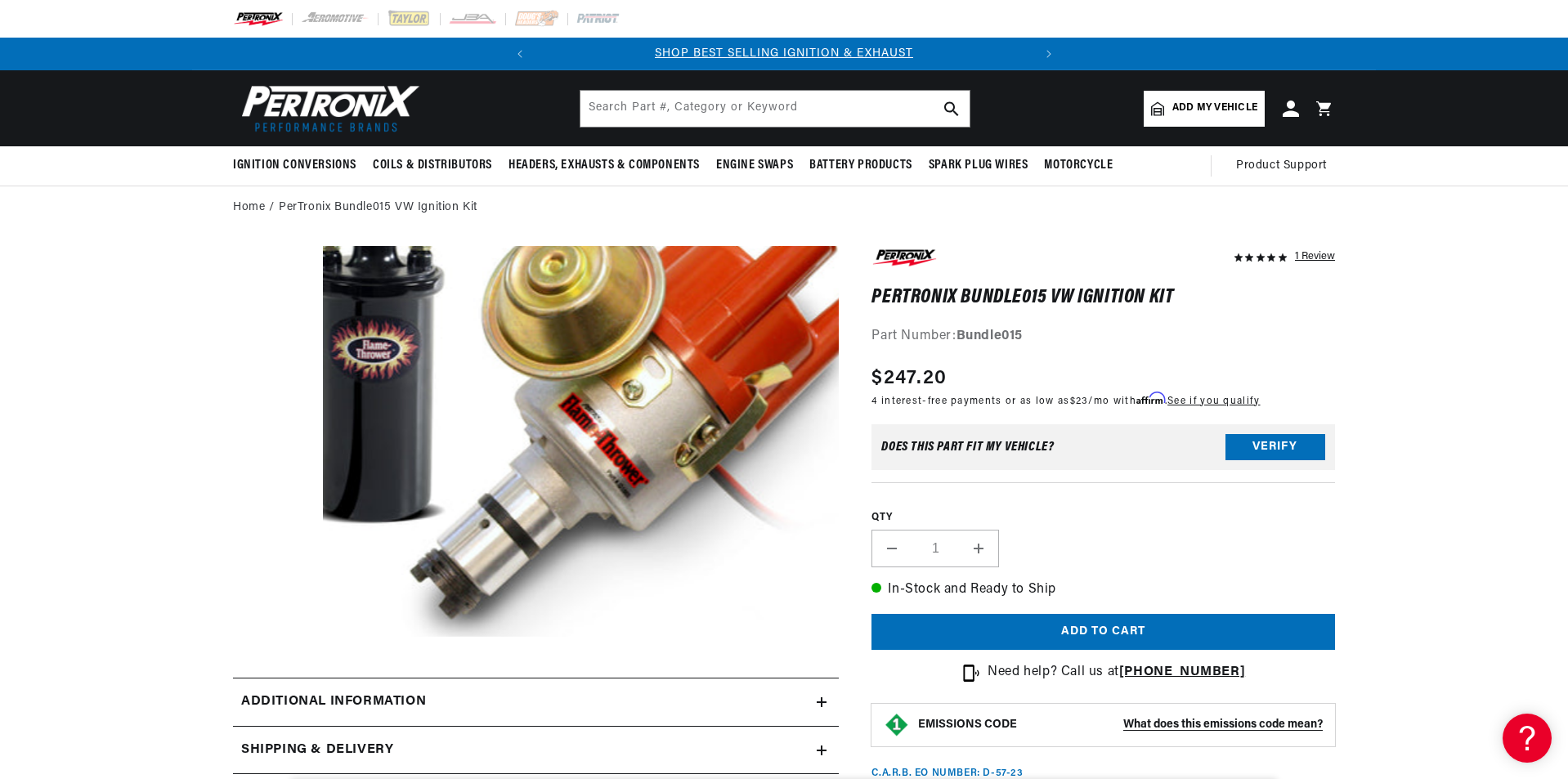
scroll to position [0, 404]
